Goal: Task Accomplishment & Management: Complete application form

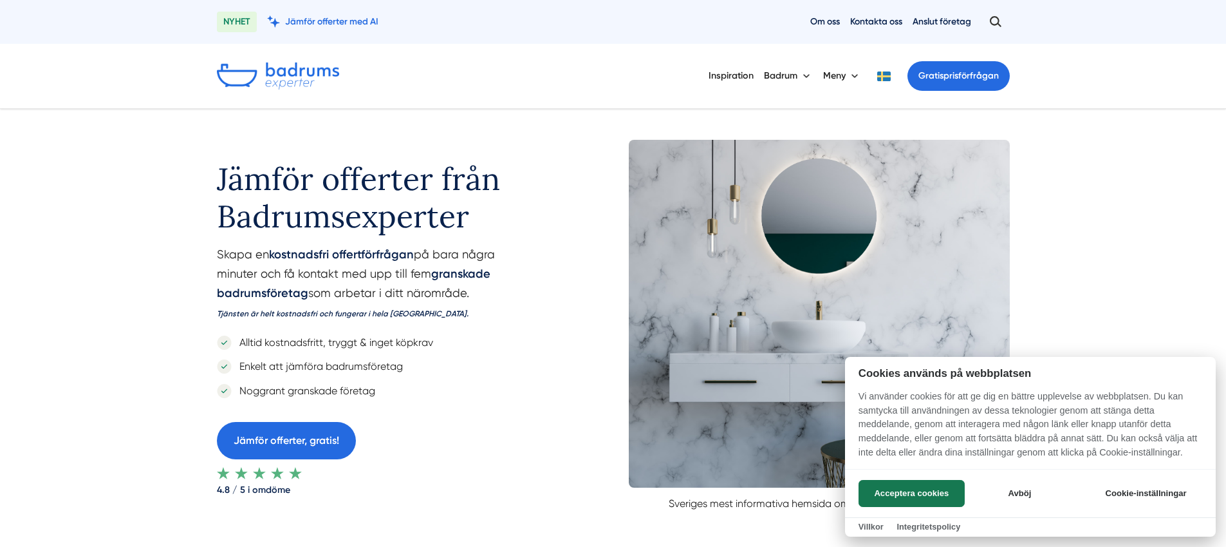
click at [988, 73] on div at bounding box center [613, 273] width 1226 height 547
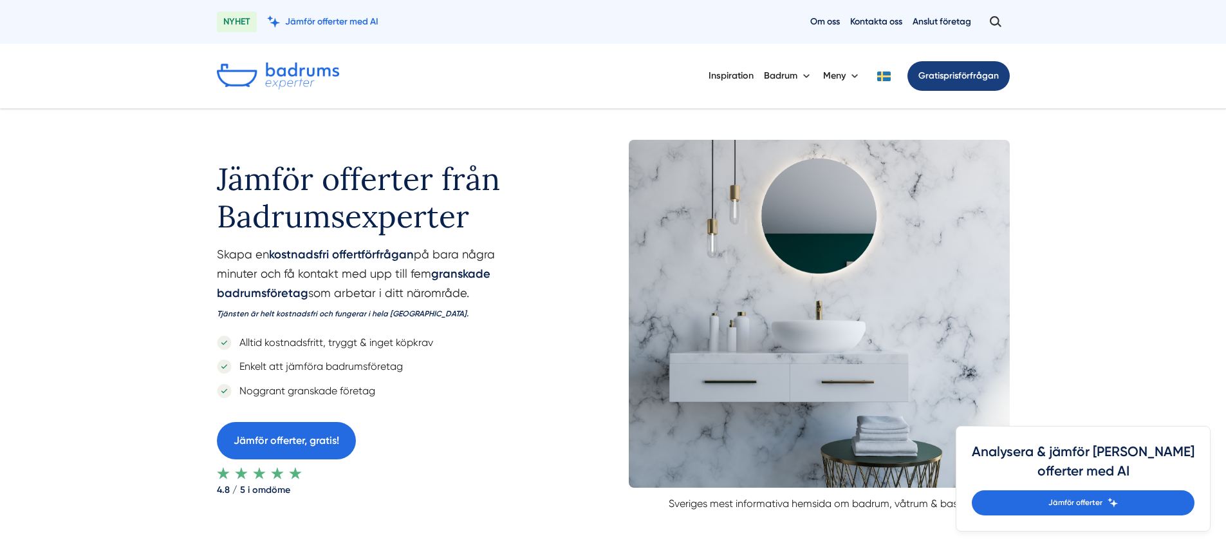
click at [982, 78] on link "Gratis prisförfrågan" at bounding box center [959, 76] width 102 height 30
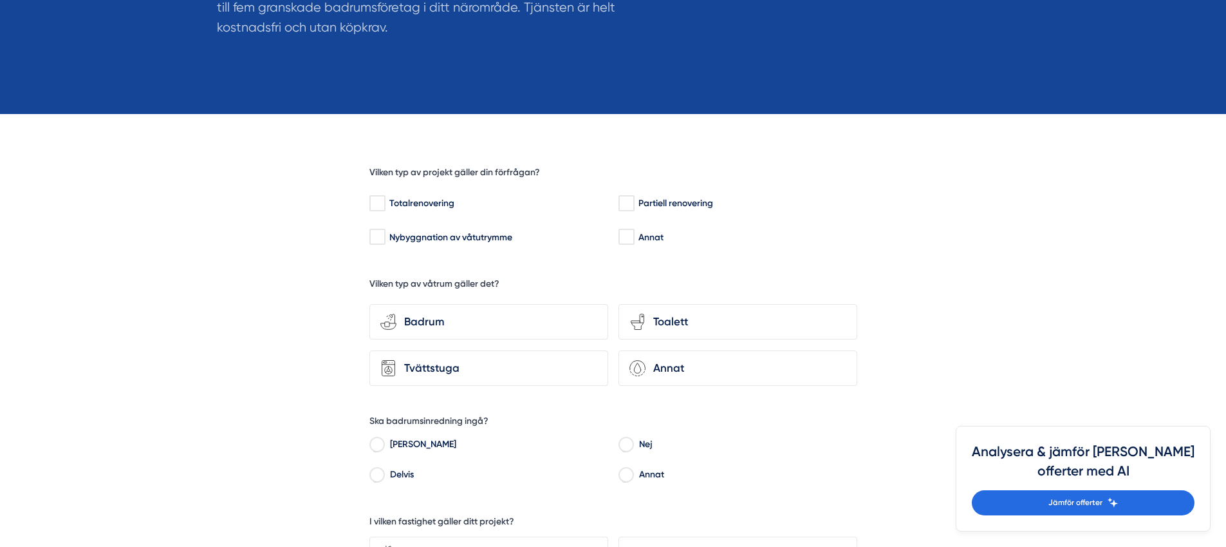
scroll to position [345, 0]
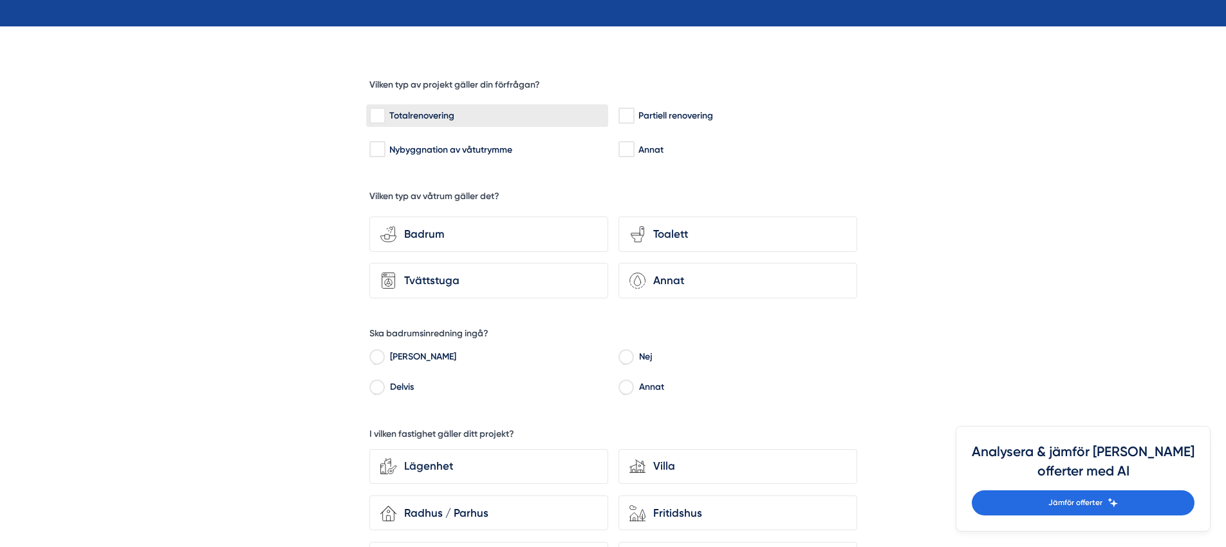
click at [500, 118] on div "Totalrenovering" at bounding box center [487, 115] width 236 height 13
click at [384, 118] on input "Totalrenovering" at bounding box center [376, 115] width 15 height 13
checkbox input "true"
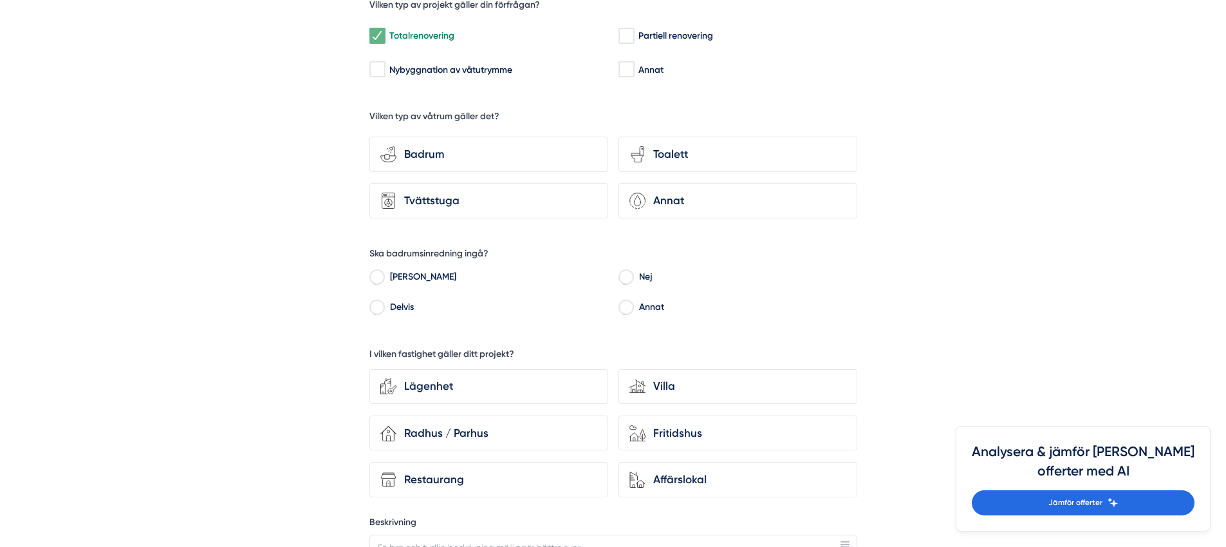
scroll to position [485, 0]
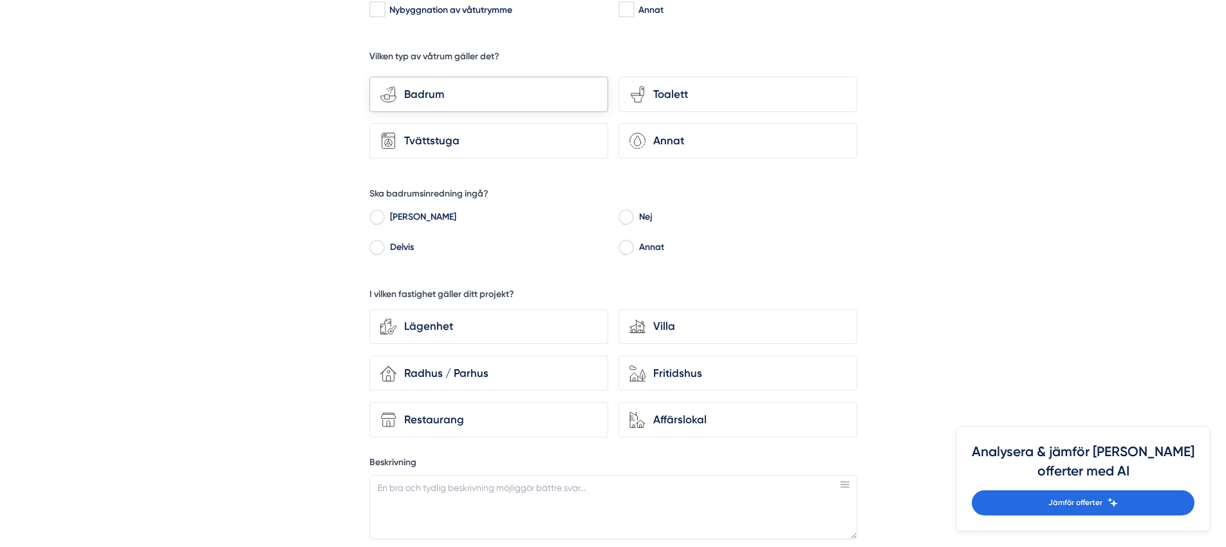
click at [541, 104] on div "bathroom-tub-towel Badrum" at bounding box center [488, 94] width 239 height 35
click at [0, 0] on input "bathroom-tub-towel Badrum" at bounding box center [0, 0] width 0 height 0
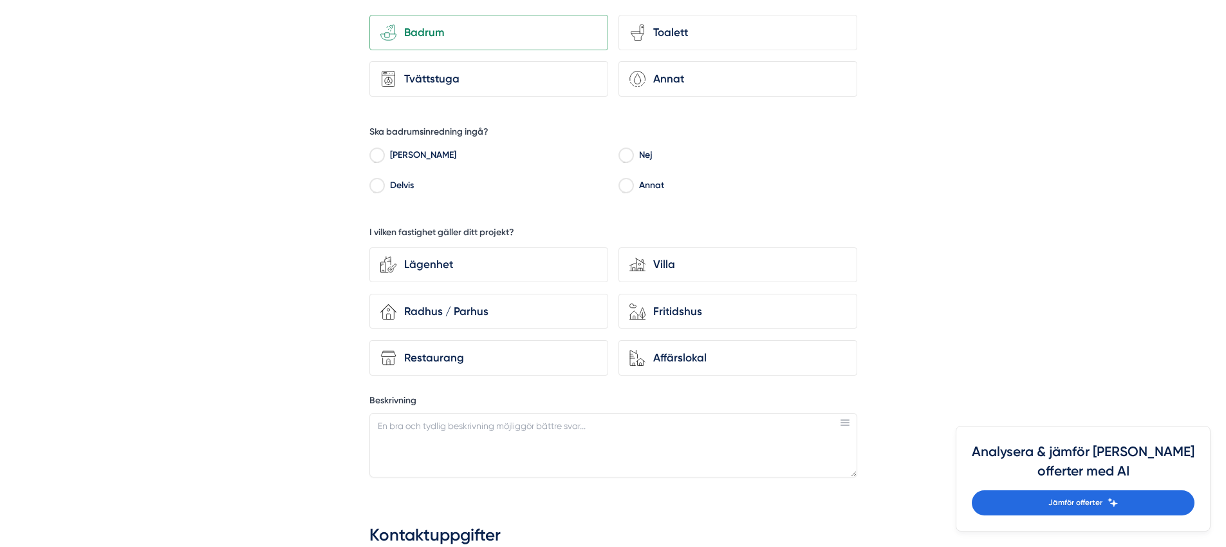
scroll to position [570, 0]
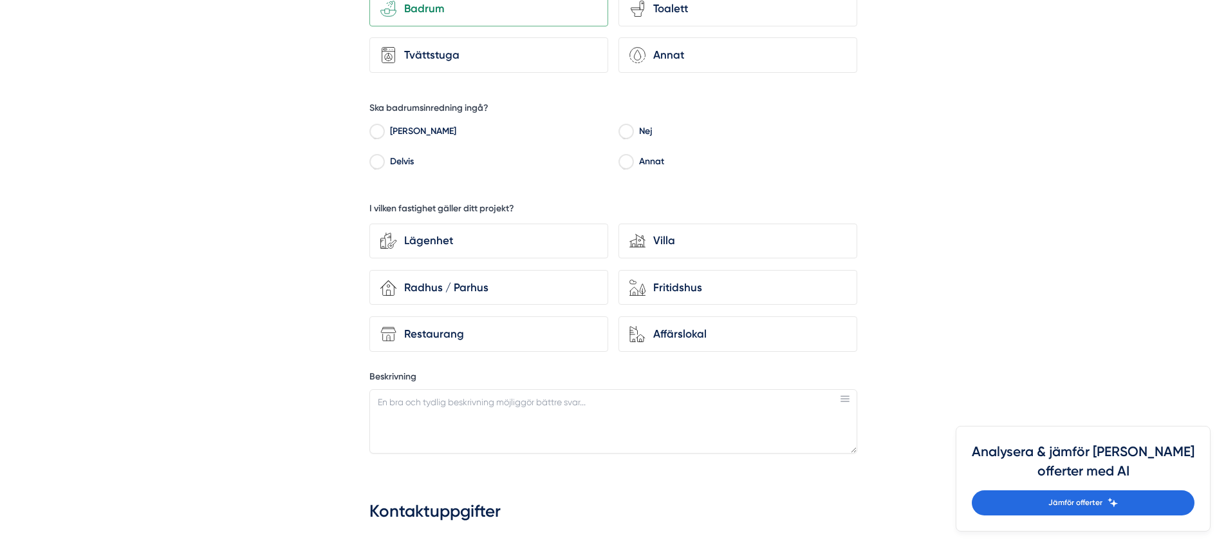
click at [423, 166] on label "Delvis" at bounding box center [496, 162] width 225 height 19
click at [384, 166] on input "Delvis" at bounding box center [376, 164] width 15 height 12
radio input "true"
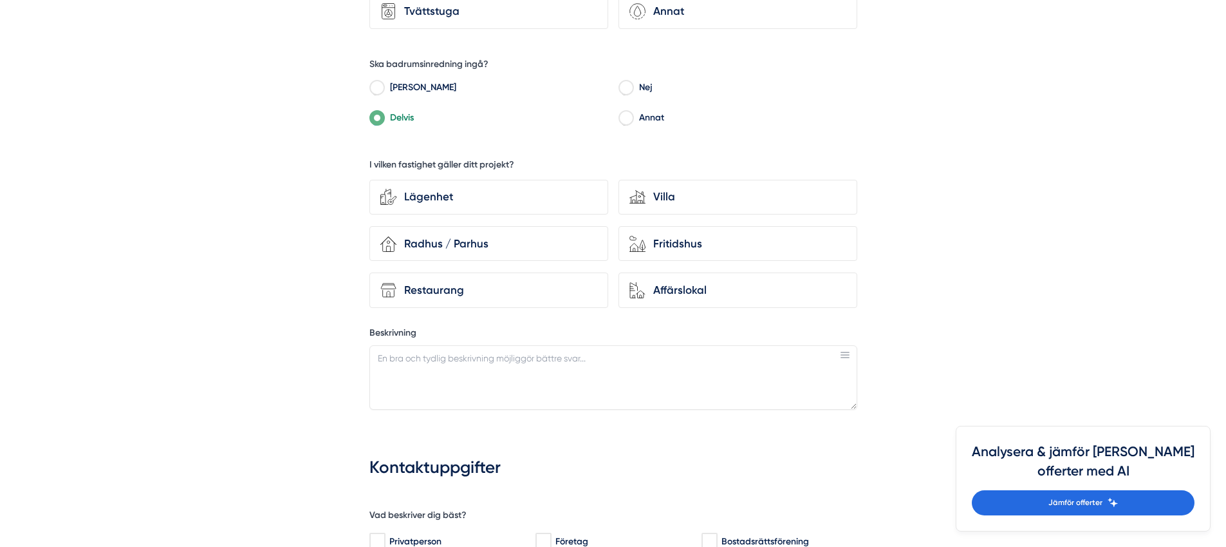
scroll to position [623, 0]
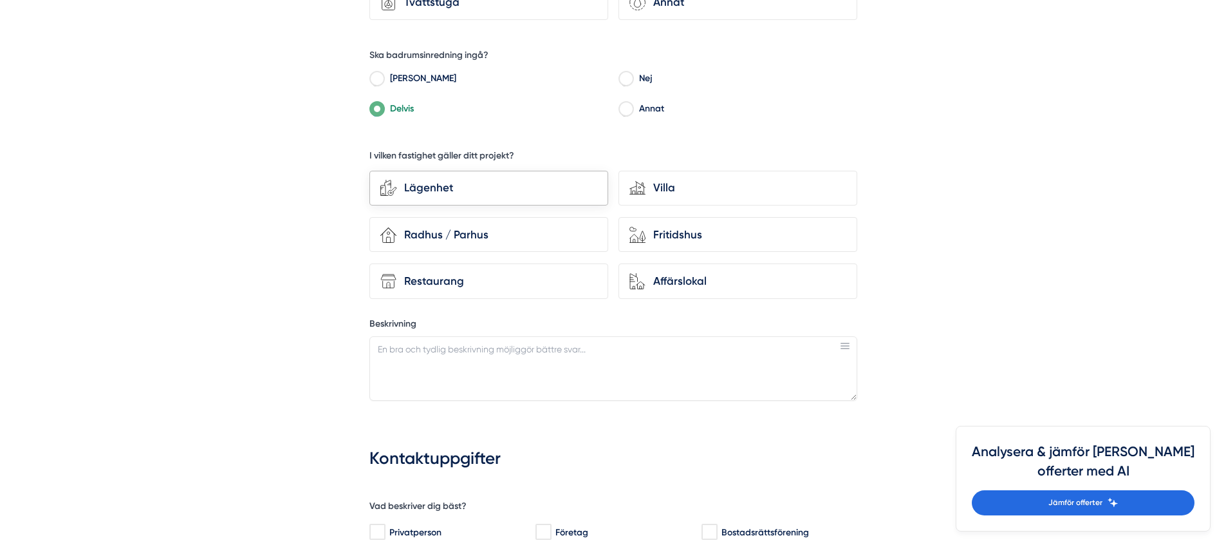
click at [530, 190] on div "Lägenhet" at bounding box center [497, 187] width 201 height 17
click at [0, 0] on input "Lägenhet" at bounding box center [0, 0] width 0 height 0
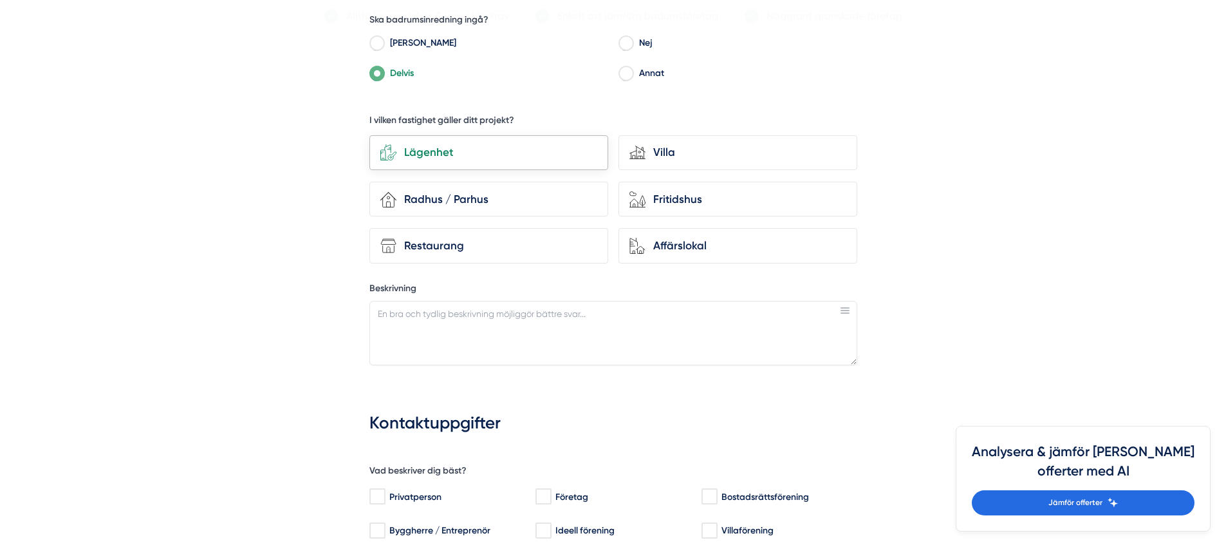
scroll to position [722, 0]
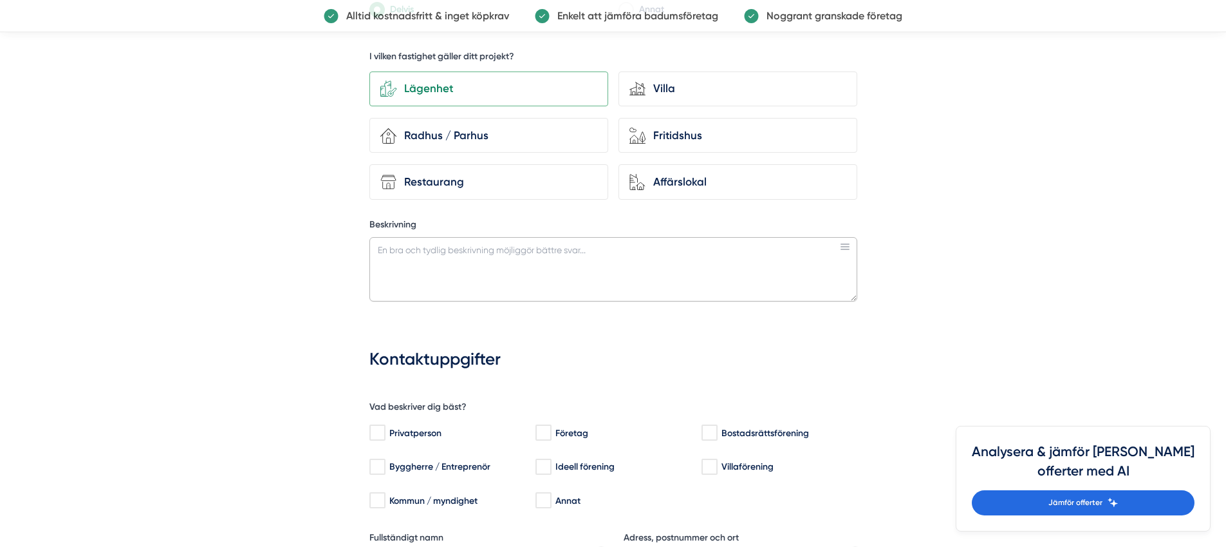
click at [539, 249] on textarea "Beskrivning" at bounding box center [613, 269] width 488 height 64
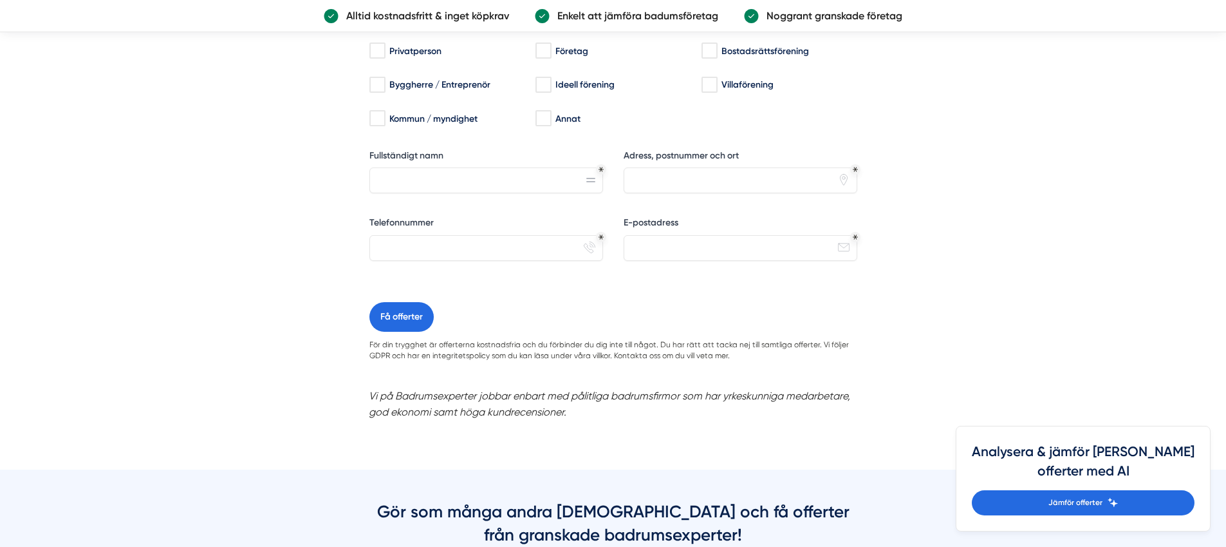
scroll to position [1175, 0]
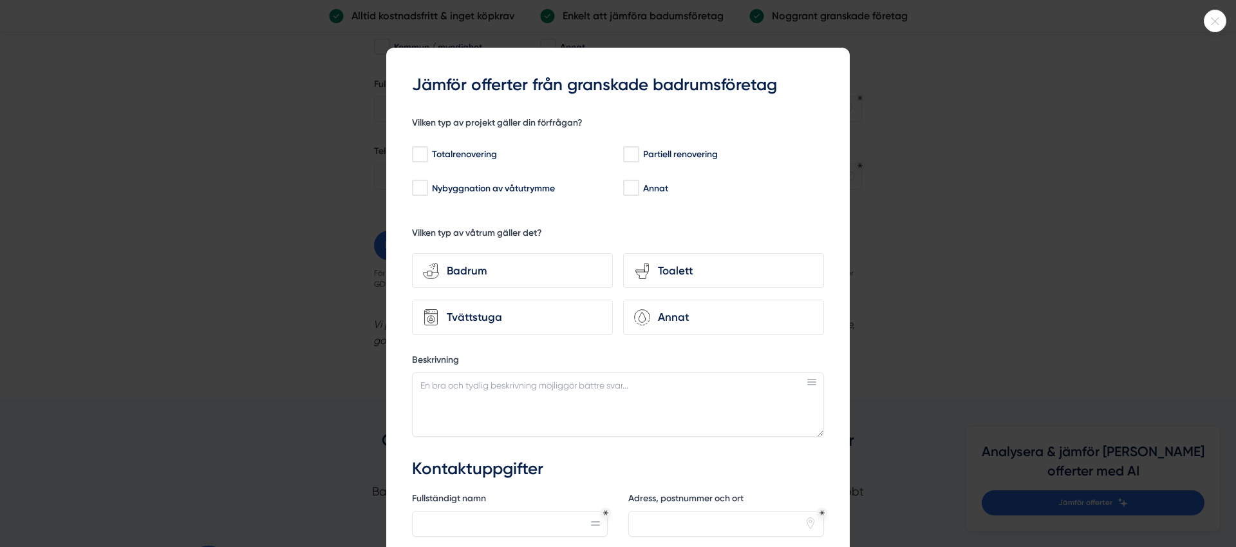
click at [1213, 21] on icon at bounding box center [1214, 21] width 21 height 8
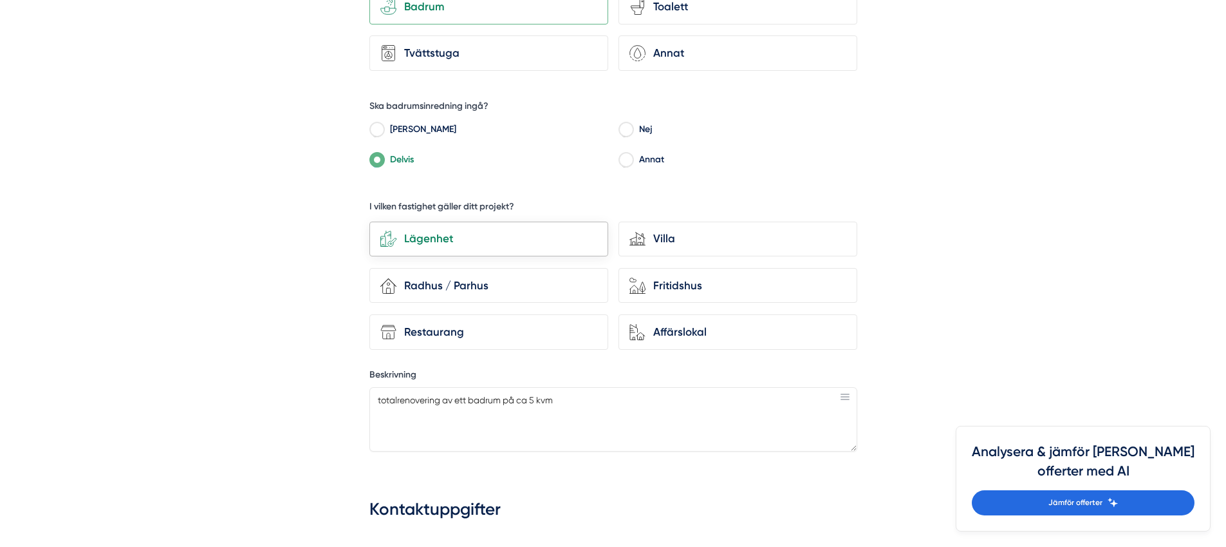
scroll to position [619, 0]
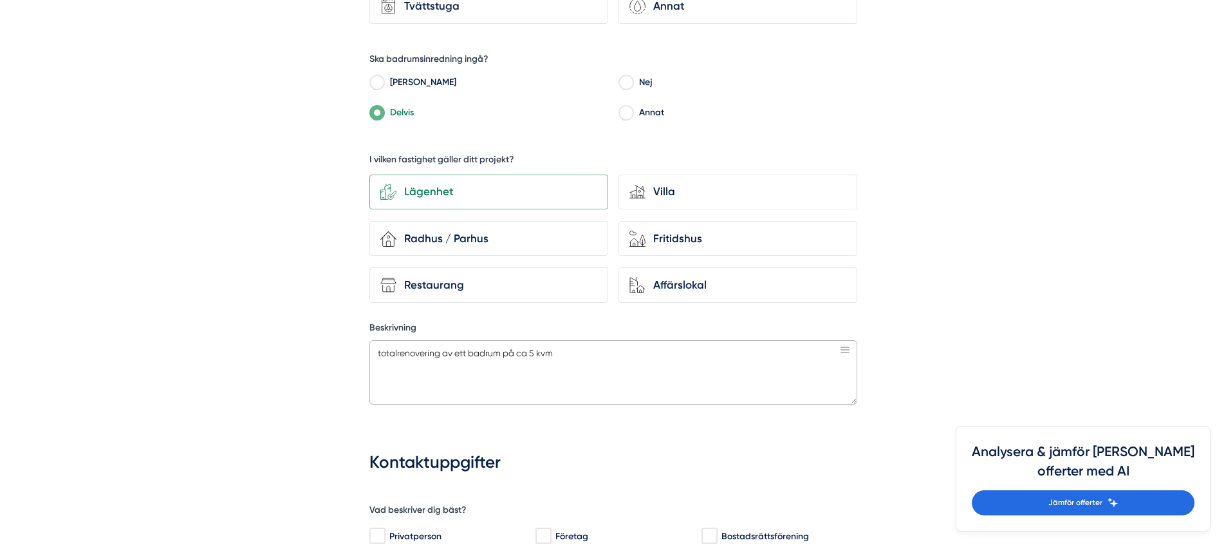
click at [548, 359] on textarea "totalrenovering av ett badrum på ca 5 kvm" at bounding box center [613, 372] width 488 height 64
click at [597, 353] on textarea "totalrenovering av ett badrum på ca 5 kvm" at bounding box center [613, 372] width 488 height 64
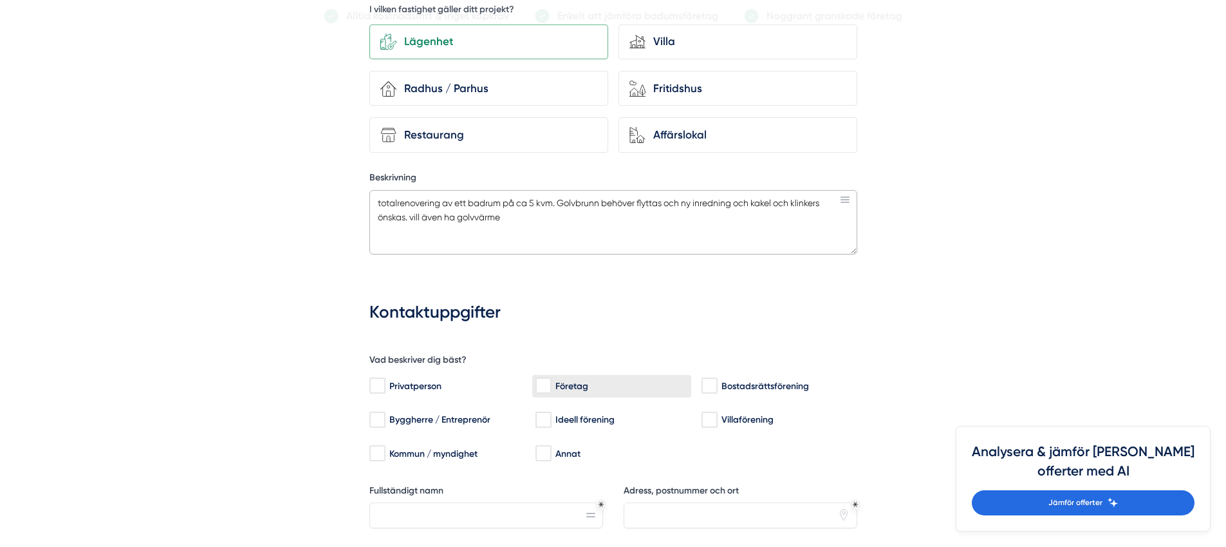
scroll to position [772, 0]
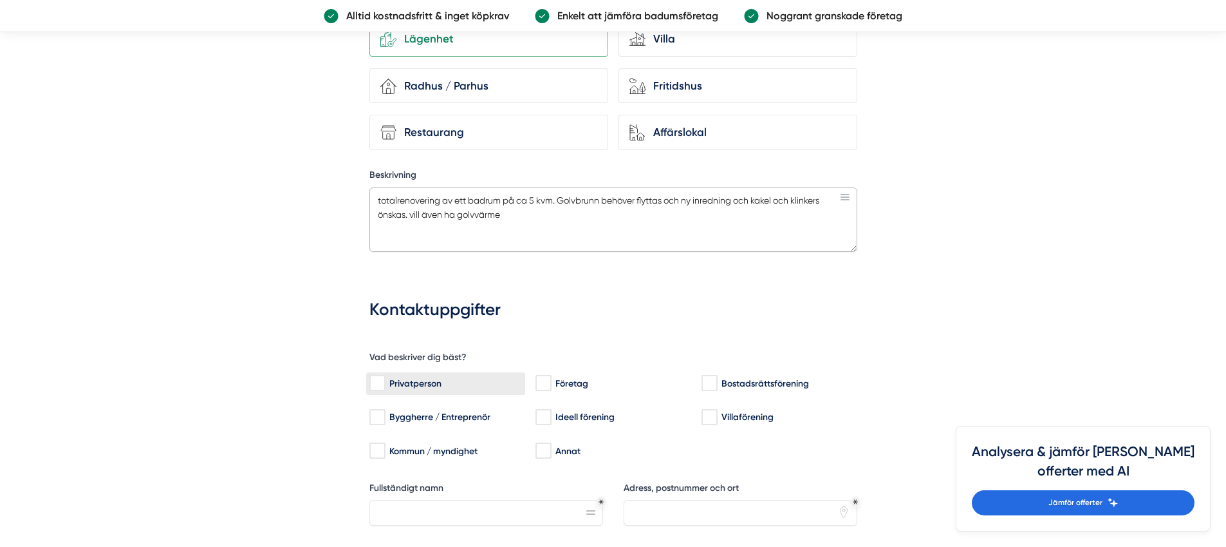
type textarea "totalrenovering av ett badrum på ca 5 kvm. Golvbrunn behöver flyttas och ny inr…"
click at [441, 379] on div "Privatperson" at bounding box center [445, 383] width 153 height 13
click at [384, 379] on input "Privatperson" at bounding box center [376, 383] width 15 height 13
checkbox input "true"
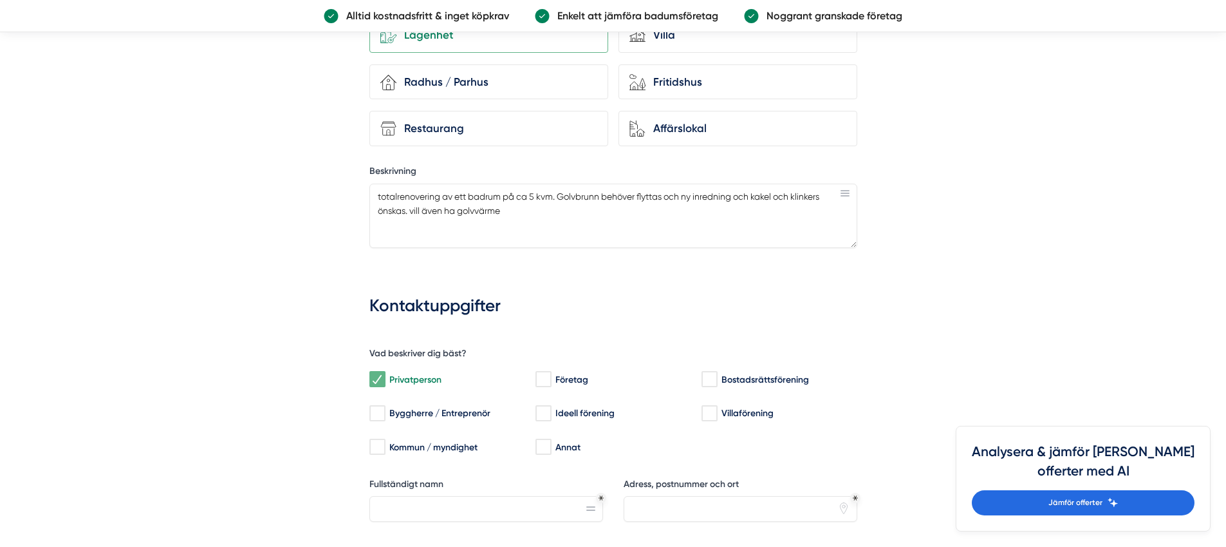
scroll to position [872, 0]
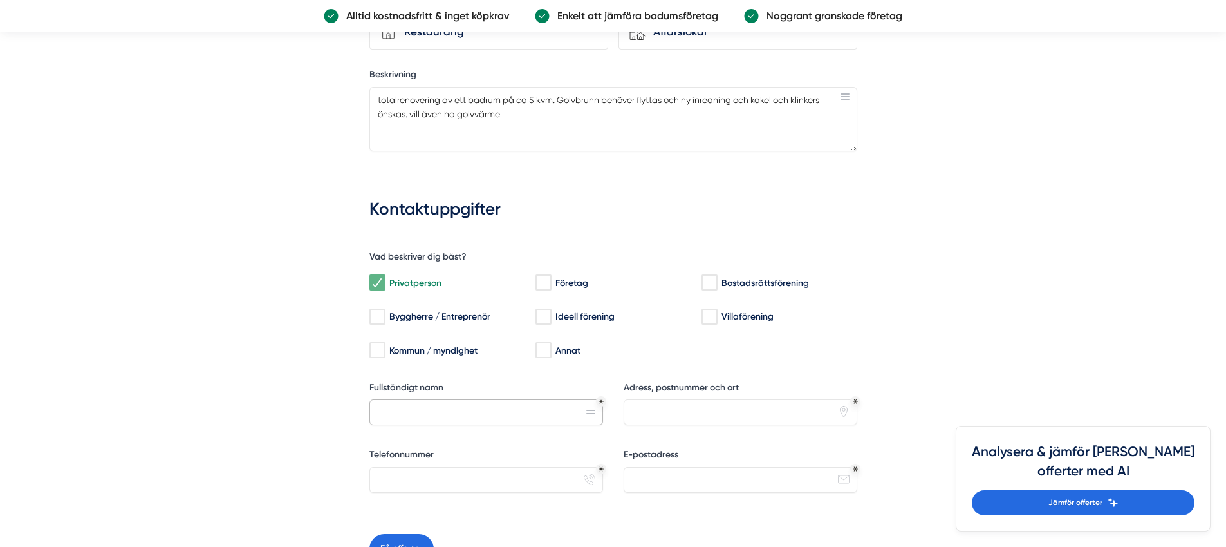
click at [532, 412] on input "Fullständigt namn" at bounding box center [486, 412] width 234 height 26
click at [474, 409] on input "Fullständigt namn" at bounding box center [486, 412] width 234 height 26
paste input "Daniel Kristoffer Larsen"
type input "Daniel Kristoffer Larsen"
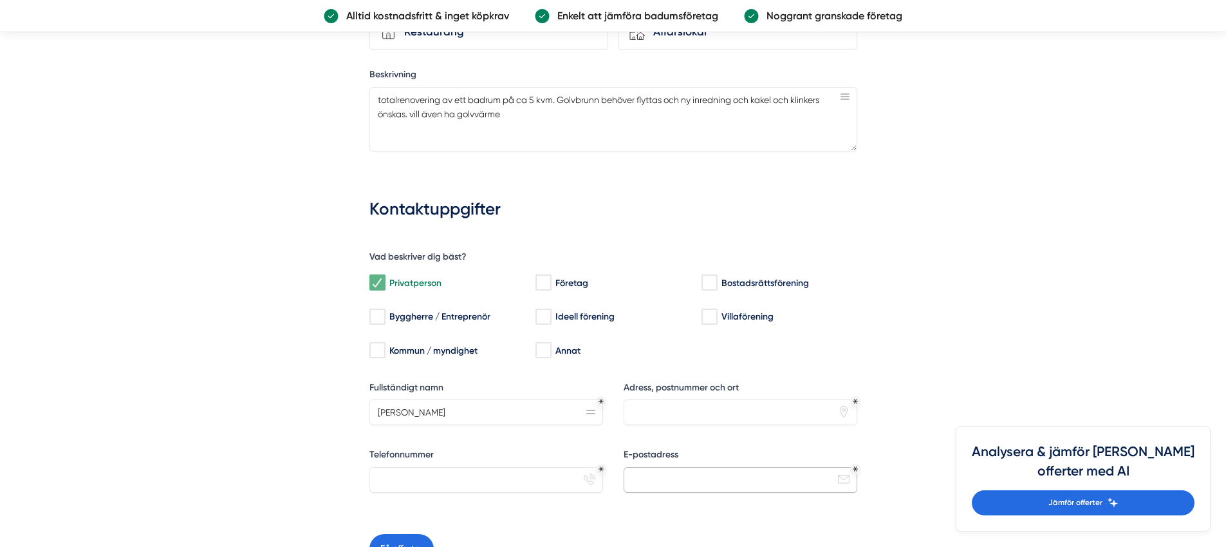
click at [664, 476] on input "E-postadress" at bounding box center [741, 480] width 234 height 26
paste input "daniel.k.larsen@outlook.com"
type input "daniel.k.larsen@outlook.com"
click at [683, 413] on input "Adress, postnummer och ort" at bounding box center [741, 412] width 234 height 26
type input "d"
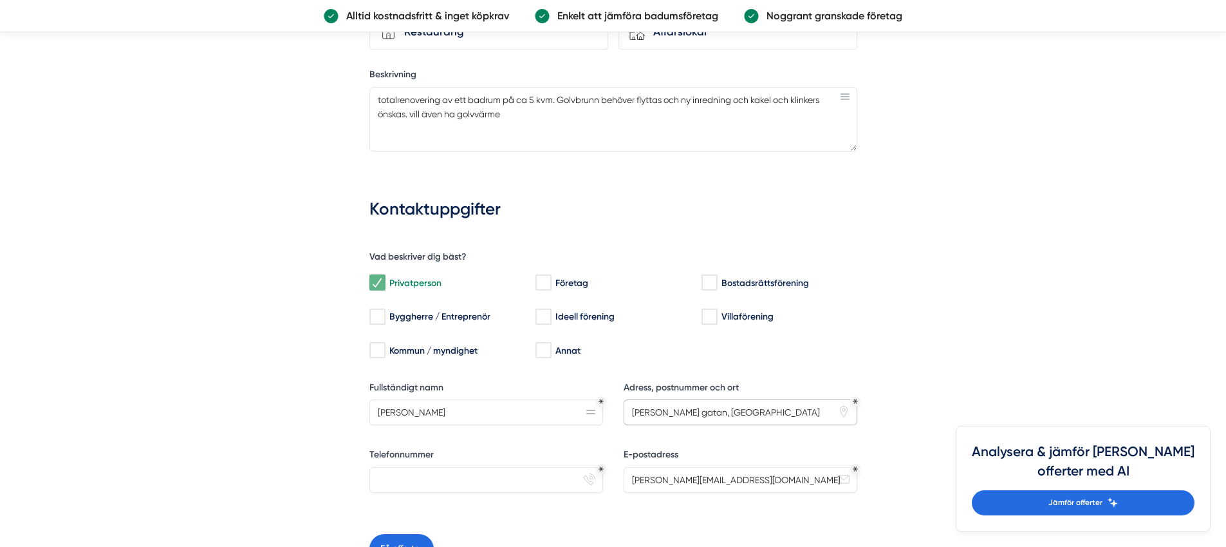
type input "birger jarls gatan, stockholm"
click at [884, 362] on div "fcb3d178-f12f-4cbe-aa20-cf2eb28af6a9 Vilken typ av projekt gäller din förfrågan…" at bounding box center [613, 100] width 631 height 1202
click at [846, 411] on icon "pin" at bounding box center [844, 412] width 12 height 12
click at [799, 412] on input "birger jarls gatan, stockholm" at bounding box center [741, 412] width 234 height 26
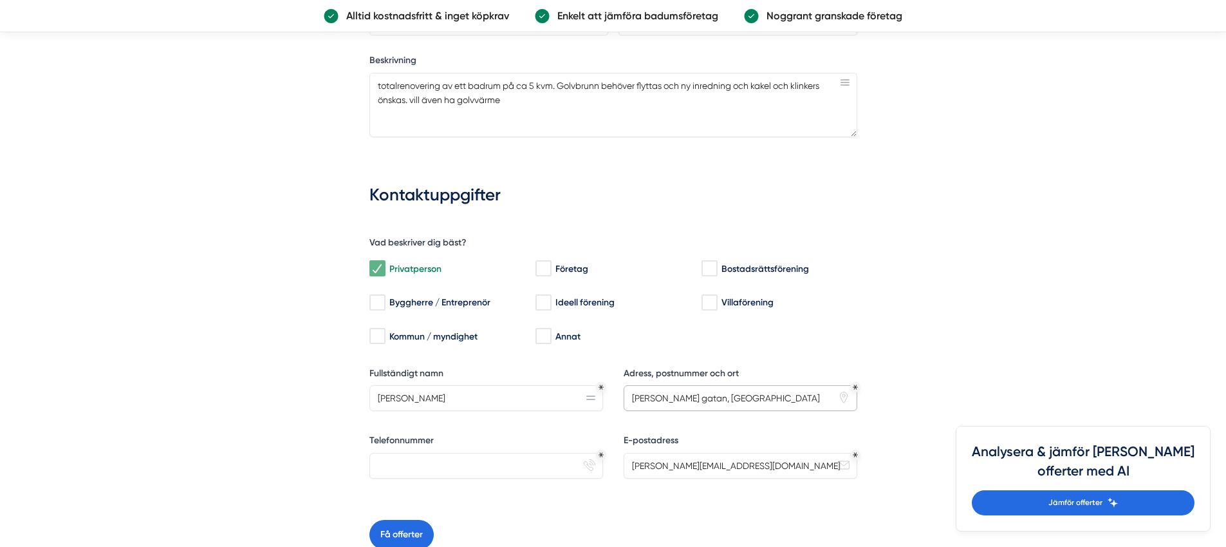
scroll to position [889, 0]
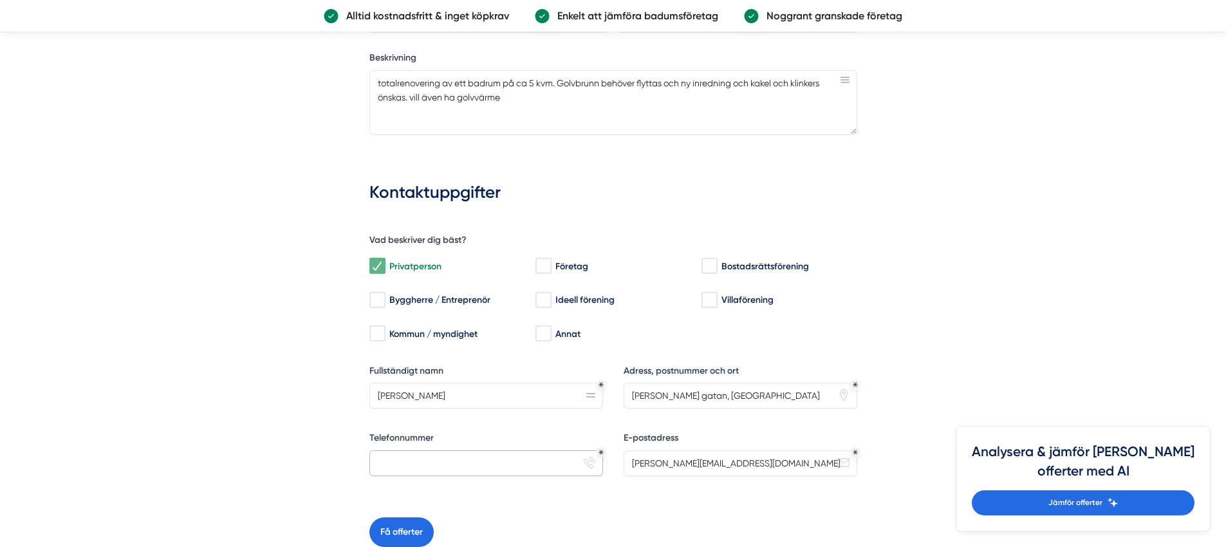
click at [442, 474] on input "Telefonnummer" at bounding box center [486, 463] width 234 height 26
type input "0000000000"
click at [402, 527] on button "Få offerter" at bounding box center [401, 532] width 64 height 30
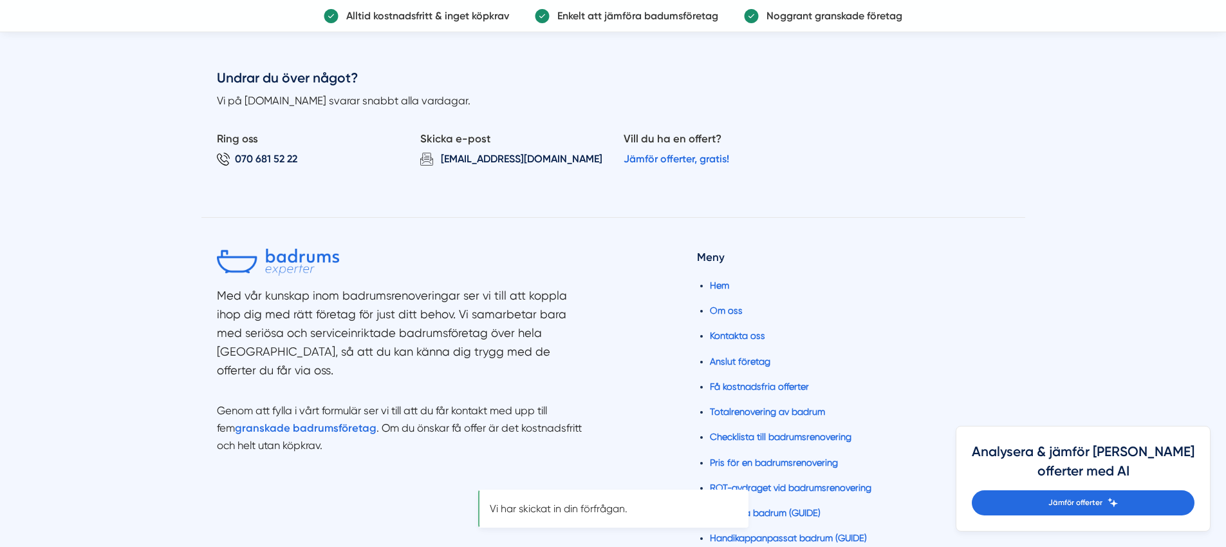
scroll to position [0, 0]
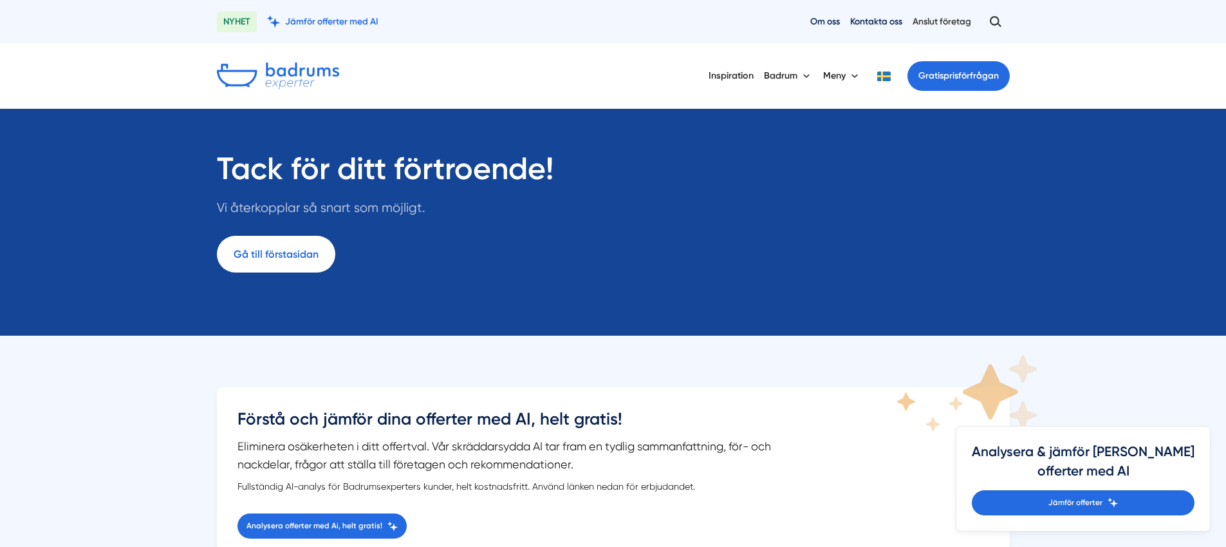
click at [950, 23] on link "Anslut företag" at bounding box center [942, 21] width 59 height 12
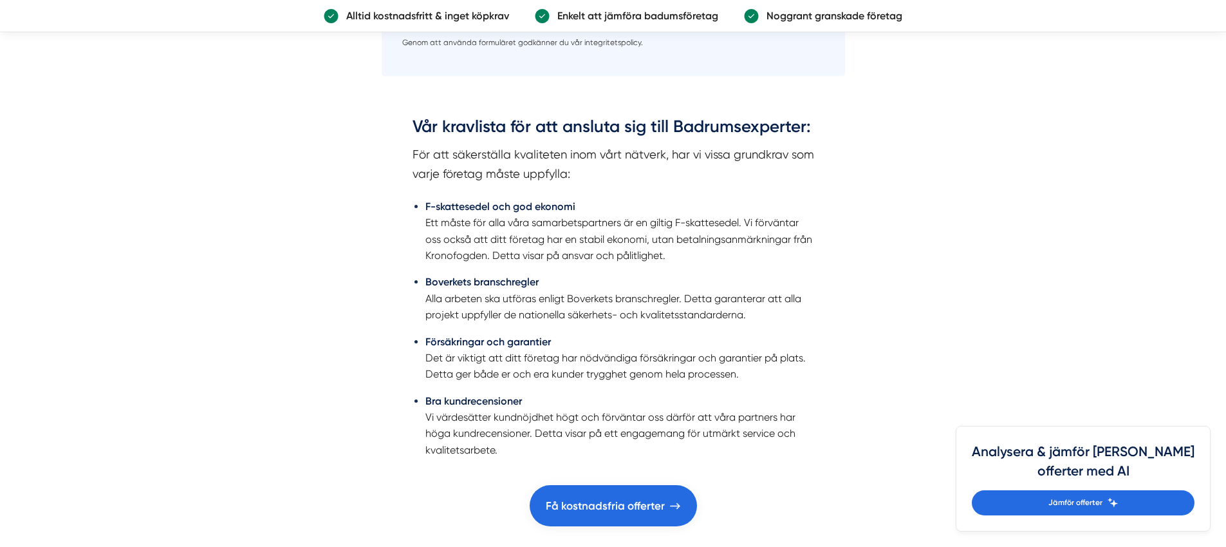
scroll to position [2982, 0]
